Goal: Task Accomplishment & Management: Check status

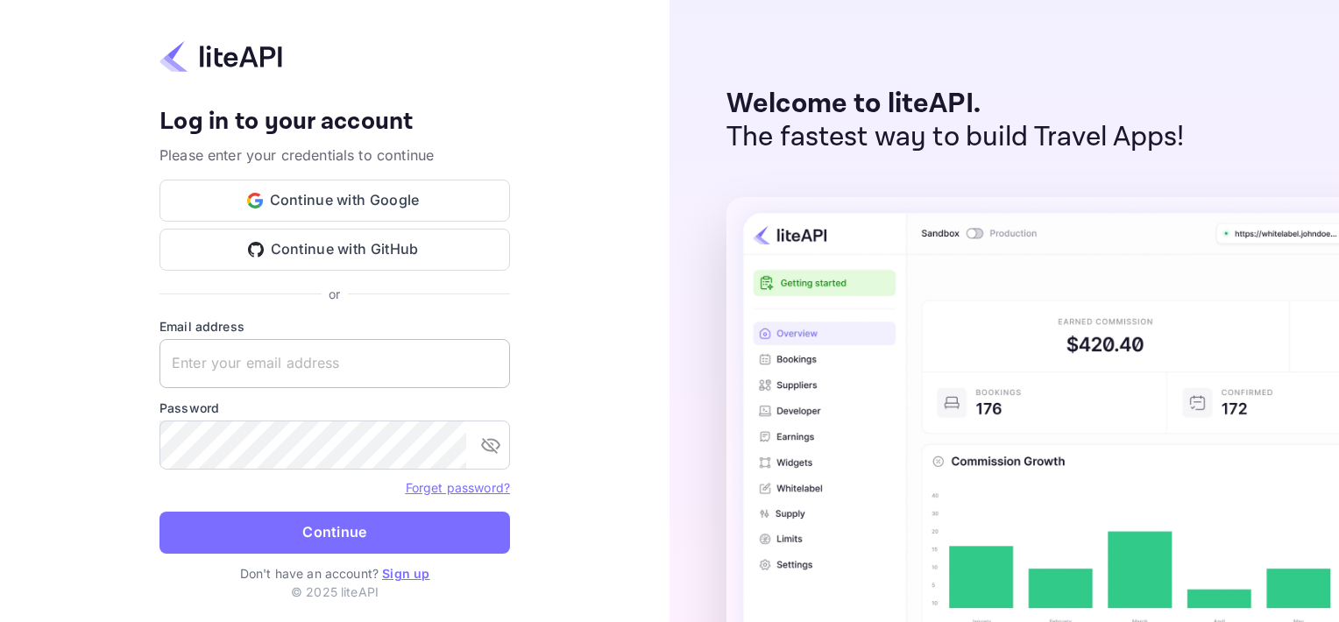
click at [220, 369] on input "text" at bounding box center [334, 363] width 351 height 49
type input "[EMAIL_ADDRESS][DOMAIN_NAME]"
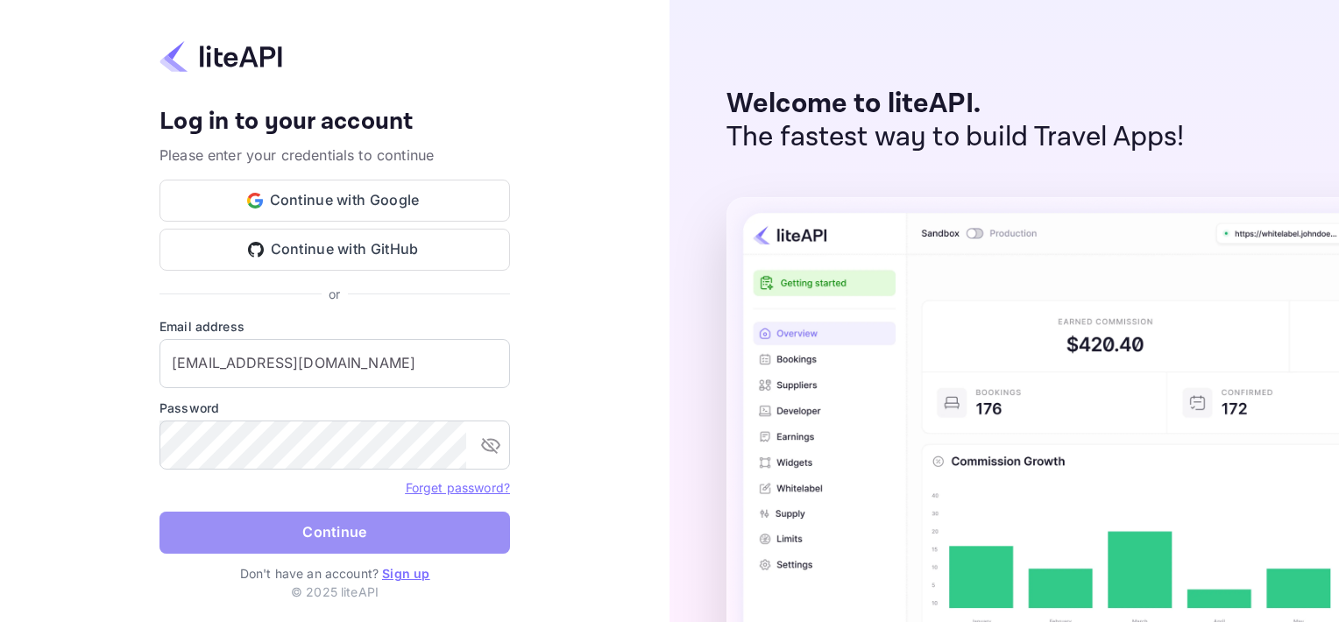
click at [290, 543] on button "Continue" at bounding box center [334, 533] width 351 height 42
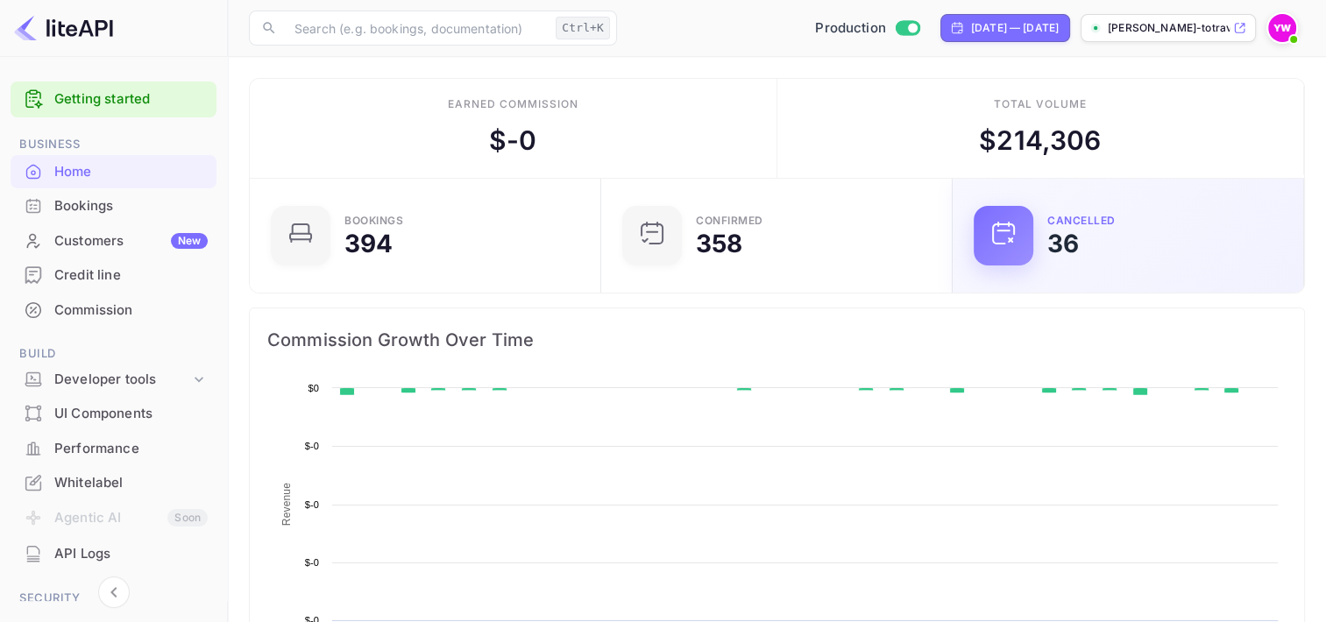
scroll to position [14, 14]
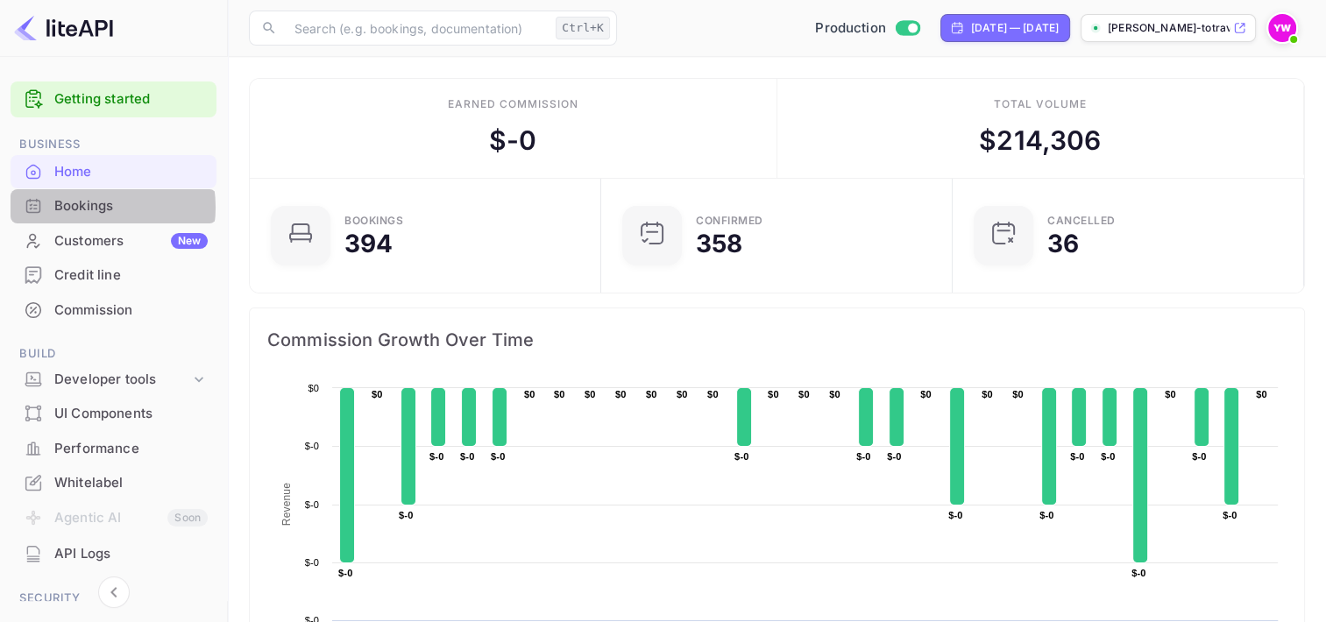
click at [87, 207] on div "Bookings" at bounding box center [130, 206] width 153 height 20
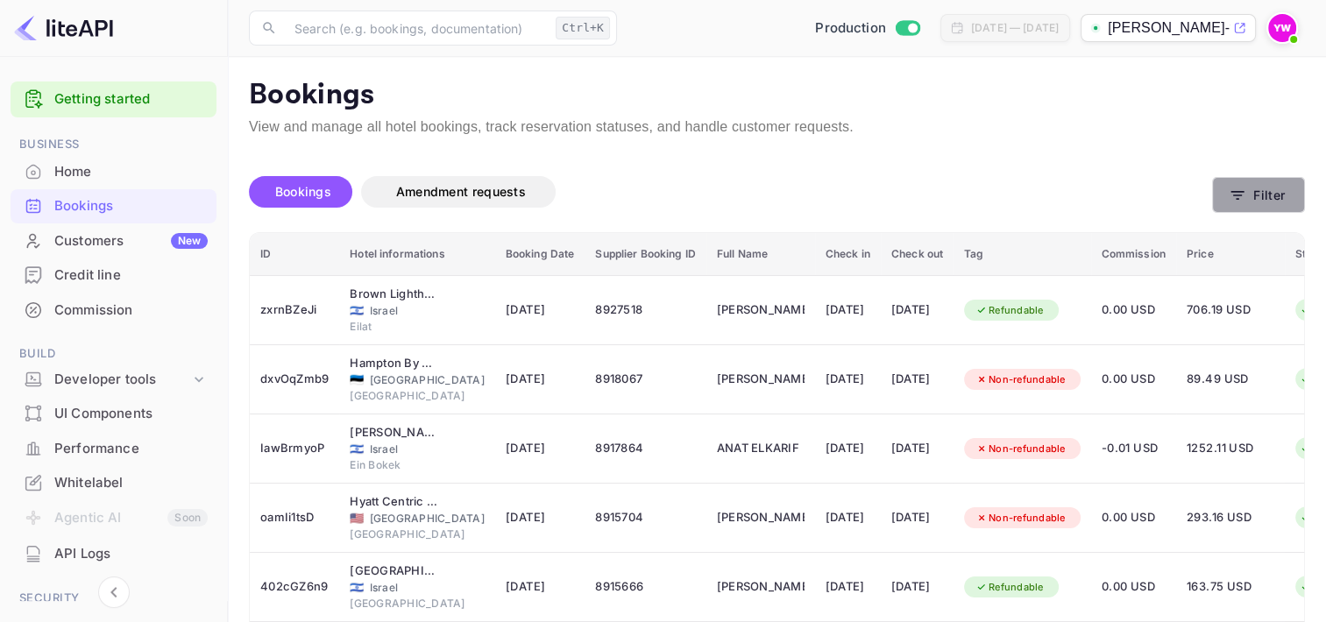
click at [1271, 188] on button "Filter" at bounding box center [1258, 195] width 93 height 36
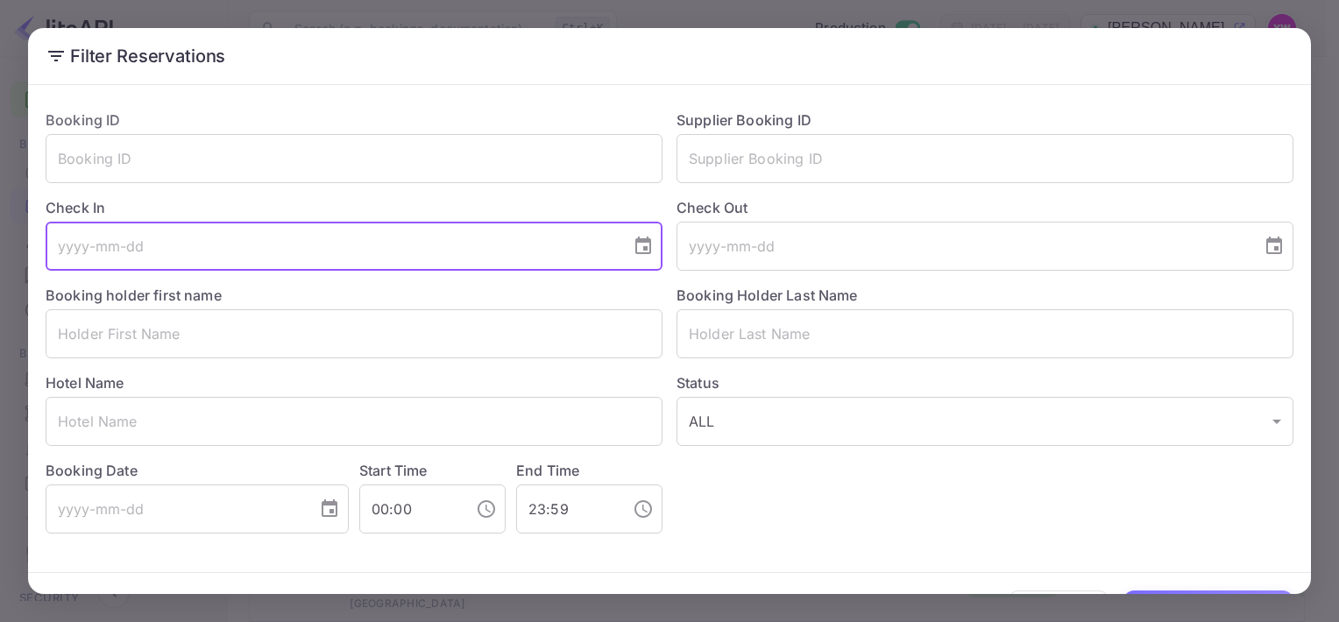
click at [179, 251] on input "tel" at bounding box center [332, 246] width 573 height 49
type input "[DATE]"
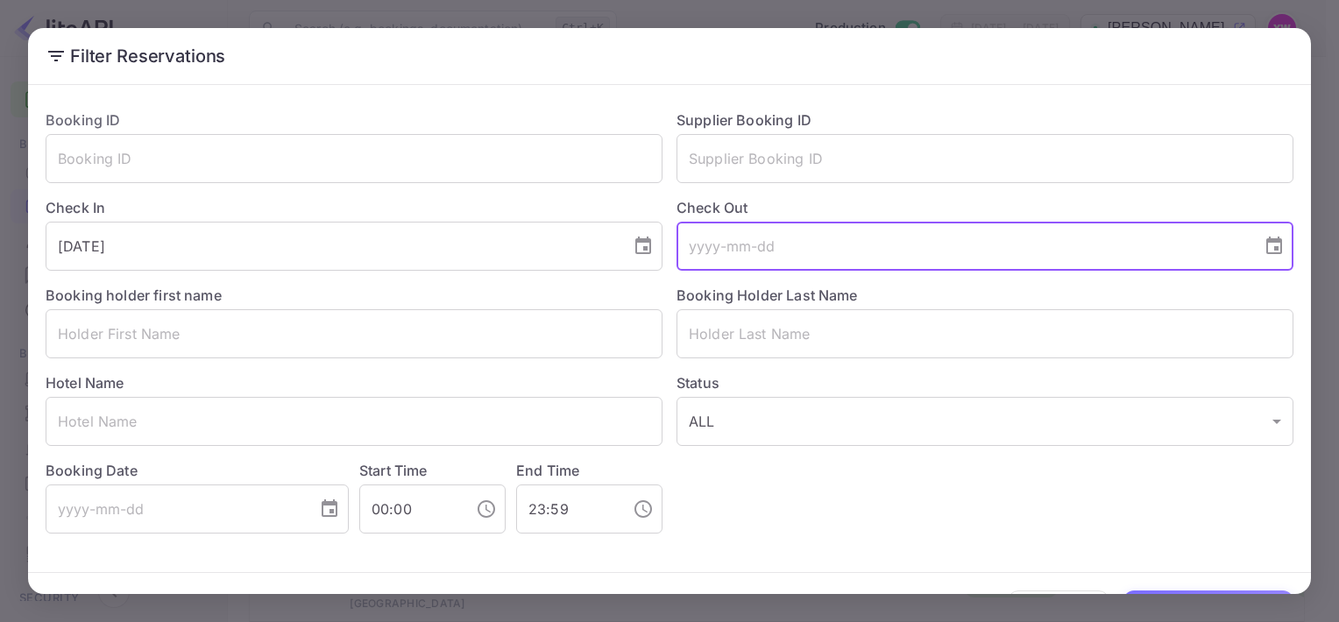
click at [719, 250] on input "tel" at bounding box center [962, 246] width 573 height 49
type input "0"
type input "[DATE]"
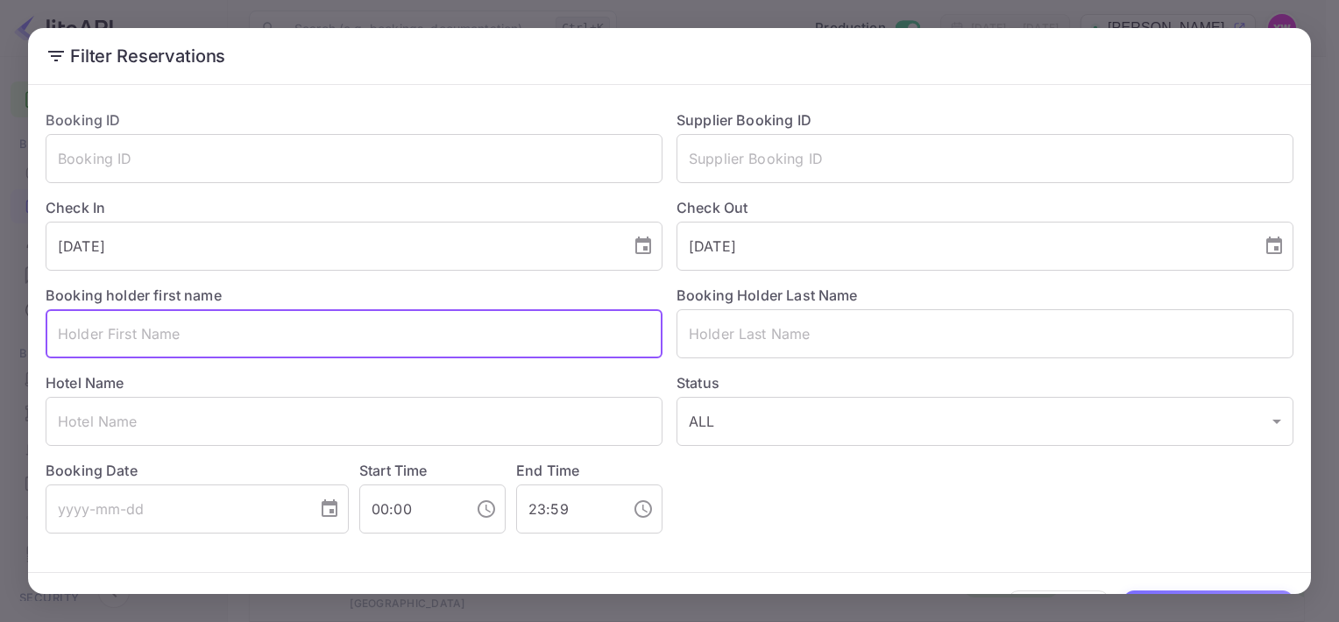
click at [251, 343] on input "text" at bounding box center [354, 333] width 617 height 49
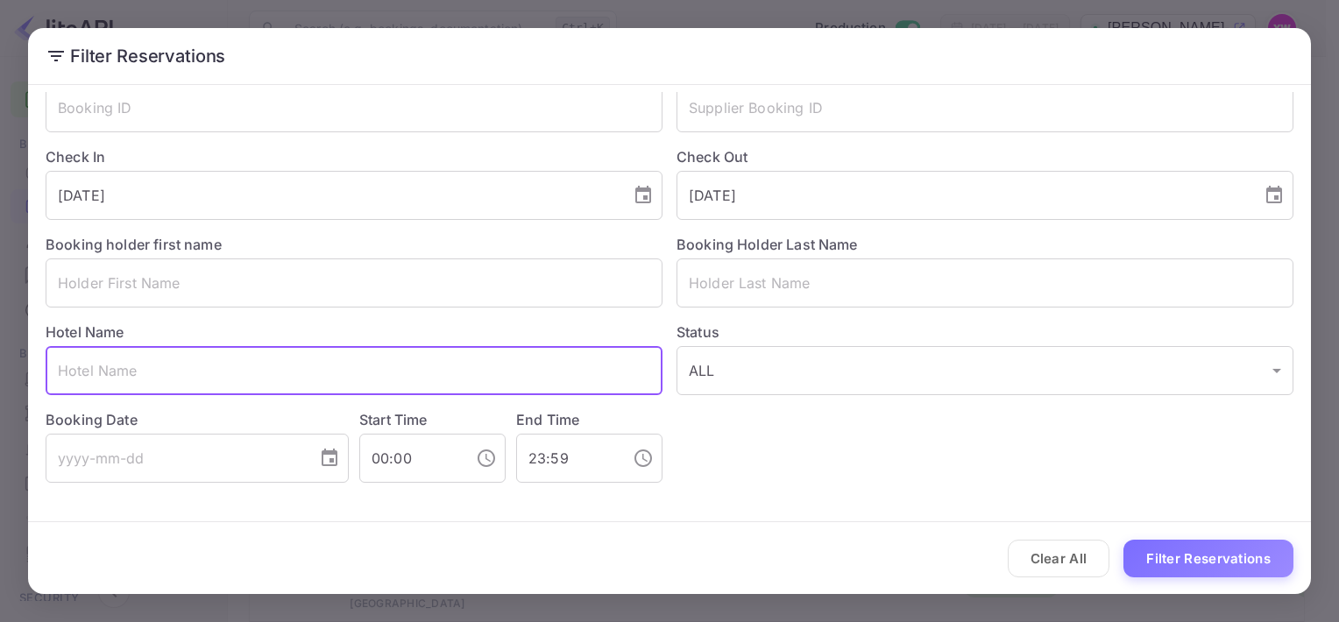
click at [56, 378] on input "text" at bounding box center [354, 370] width 617 height 49
paste input "[PERSON_NAME] Hotel TLV"
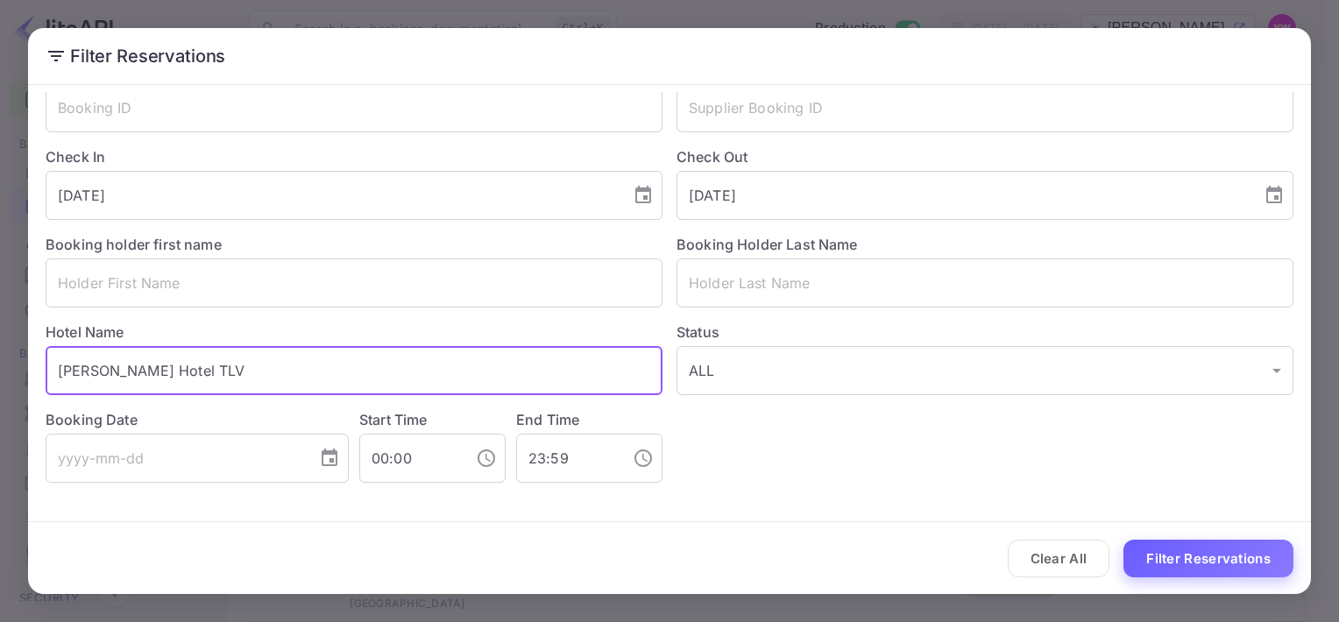
type input "[PERSON_NAME] Hotel TLV"
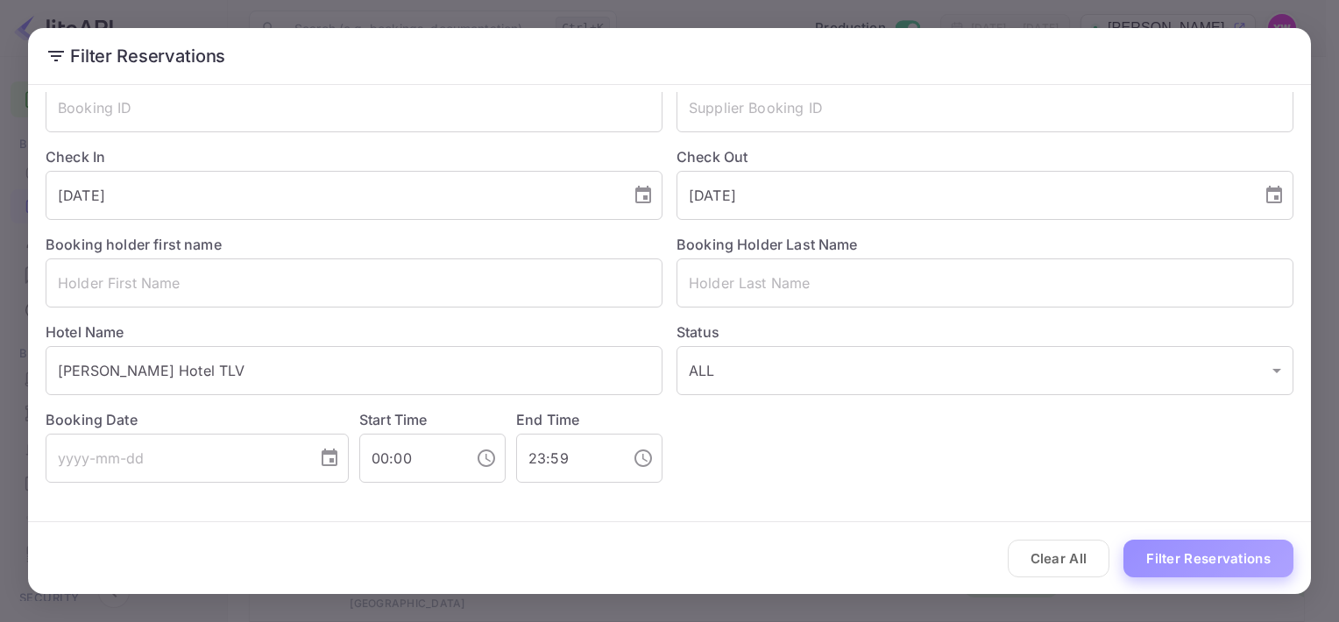
click at [1205, 561] on button "Filter Reservations" at bounding box center [1208, 559] width 170 height 38
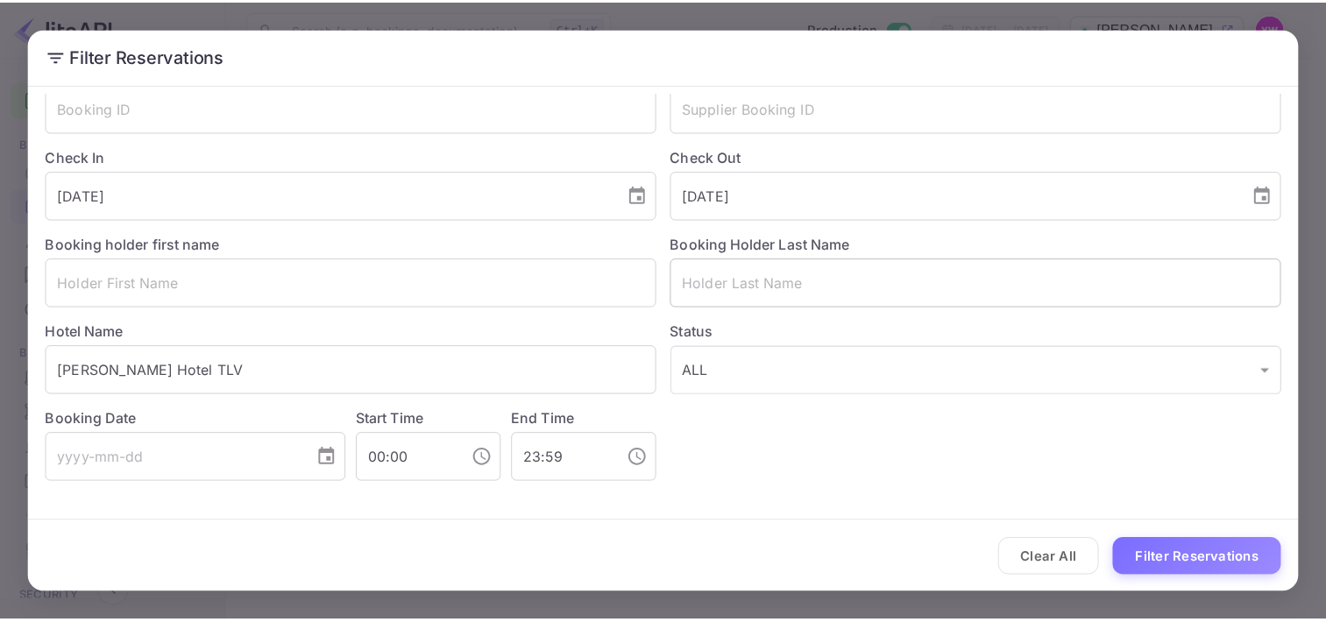
scroll to position [0, 0]
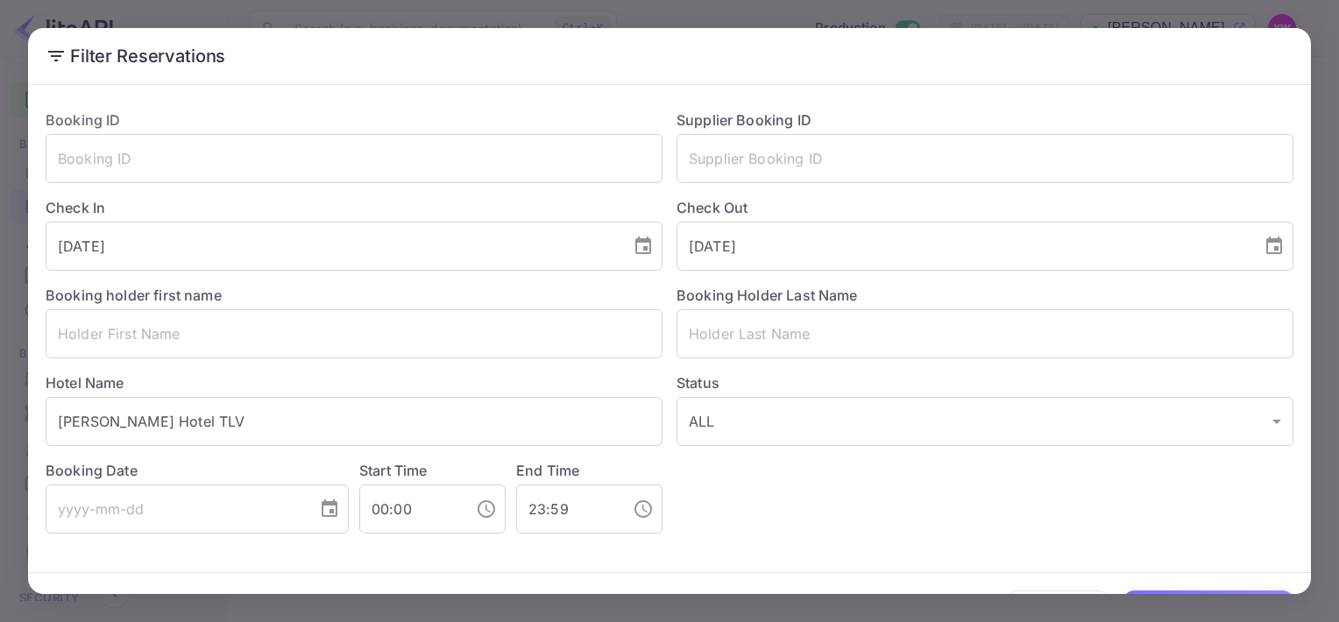
click at [51, 56] on icon at bounding box center [56, 56] width 16 height 11
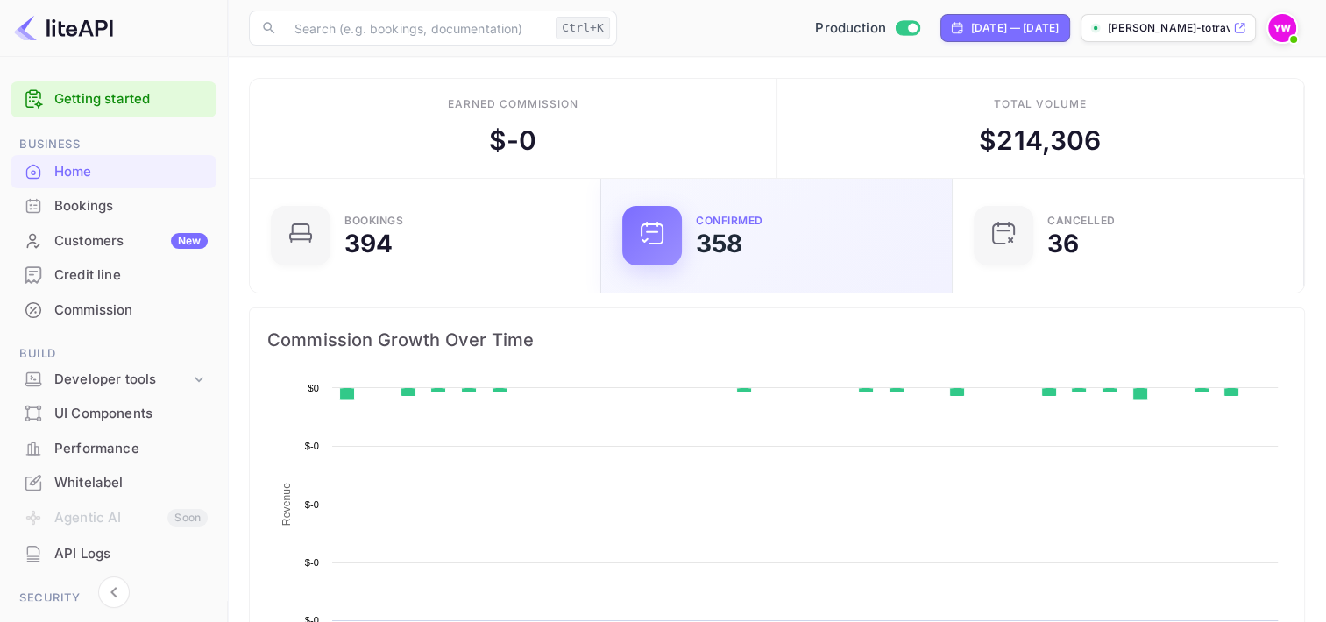
scroll to position [272, 327]
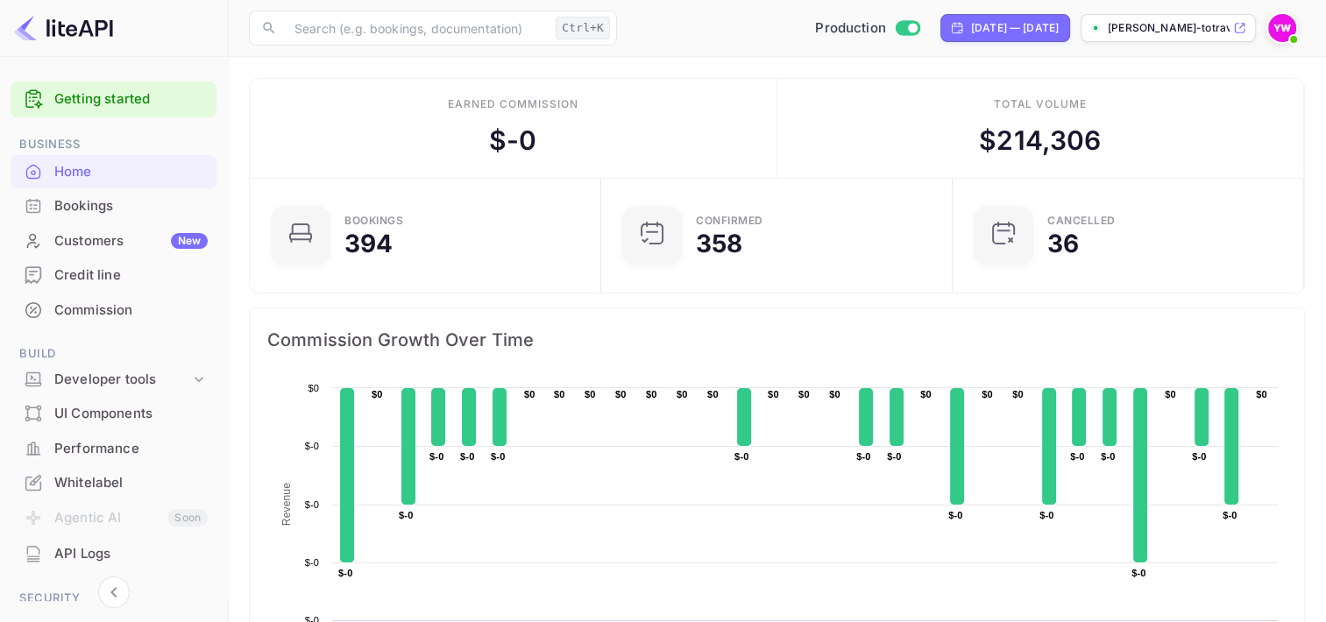
click at [74, 209] on div "Bookings" at bounding box center [130, 206] width 153 height 20
